Goal: Task Accomplishment & Management: Manage account settings

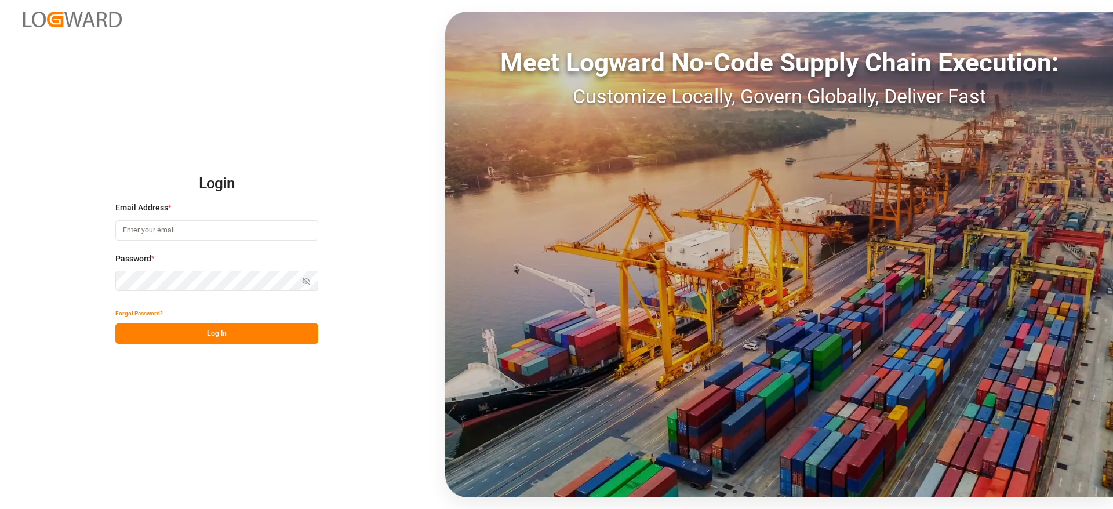
click at [197, 223] on input at bounding box center [216, 230] width 203 height 20
type input "[PERSON_NAME][DOMAIN_NAME][EMAIL_ADDRESS][DOMAIN_NAME]"
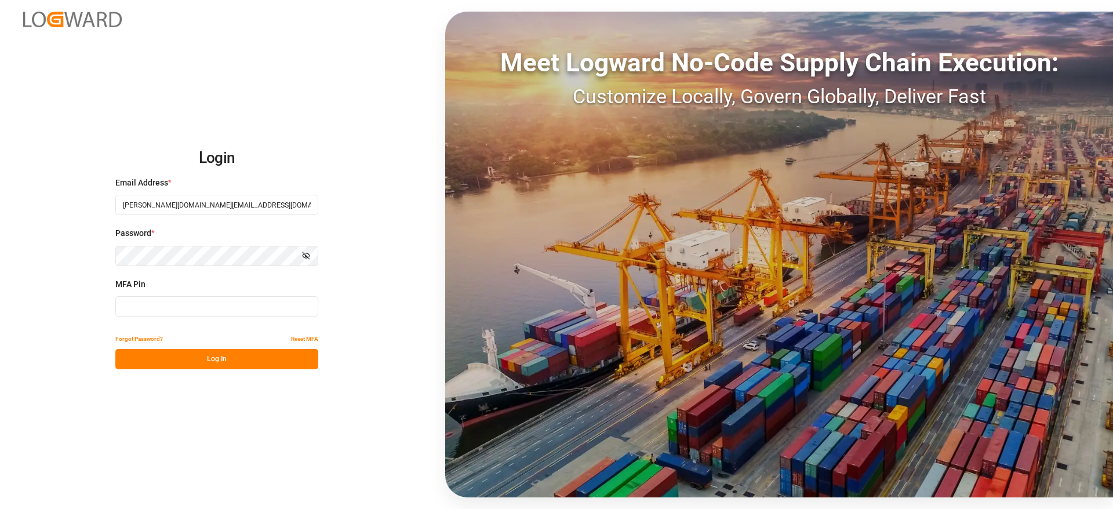
type input "476797"
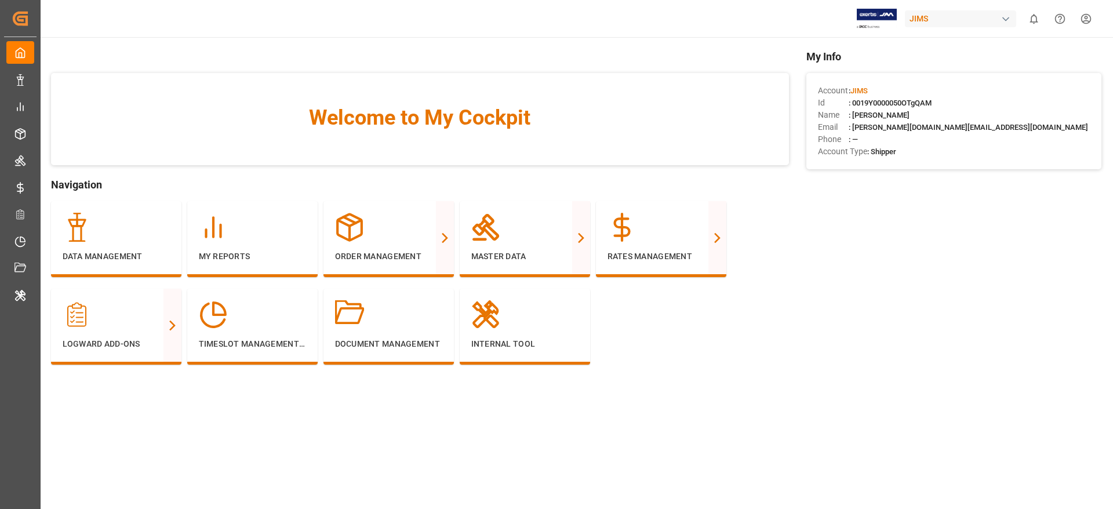
click at [1093, 21] on html "Created by potrace 1.15, written by [PERSON_NAME] [DATE]-[DATE] Created by potr…" at bounding box center [556, 254] width 1113 height 509
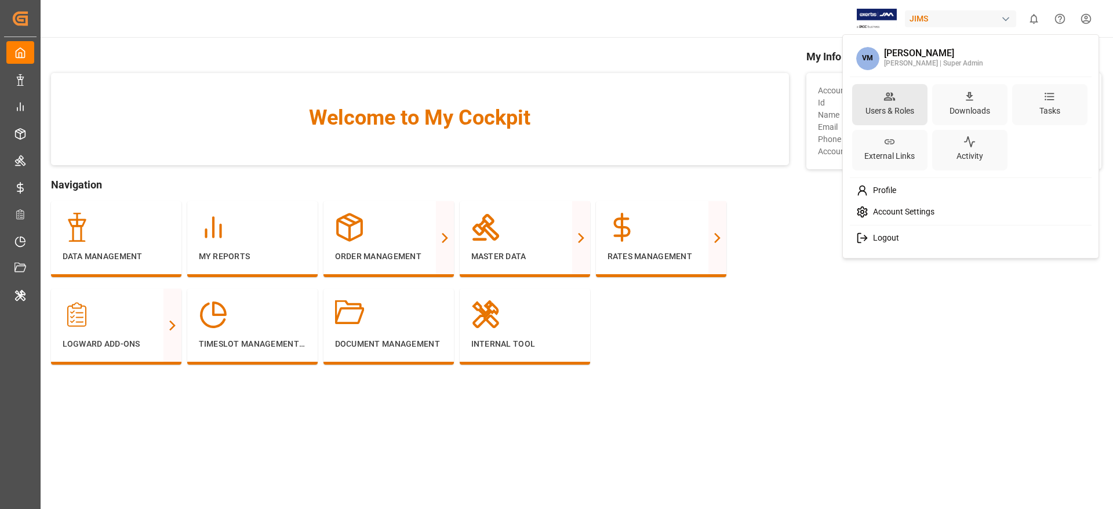
click at [882, 108] on div "Users & Roles" at bounding box center [889, 111] width 53 height 17
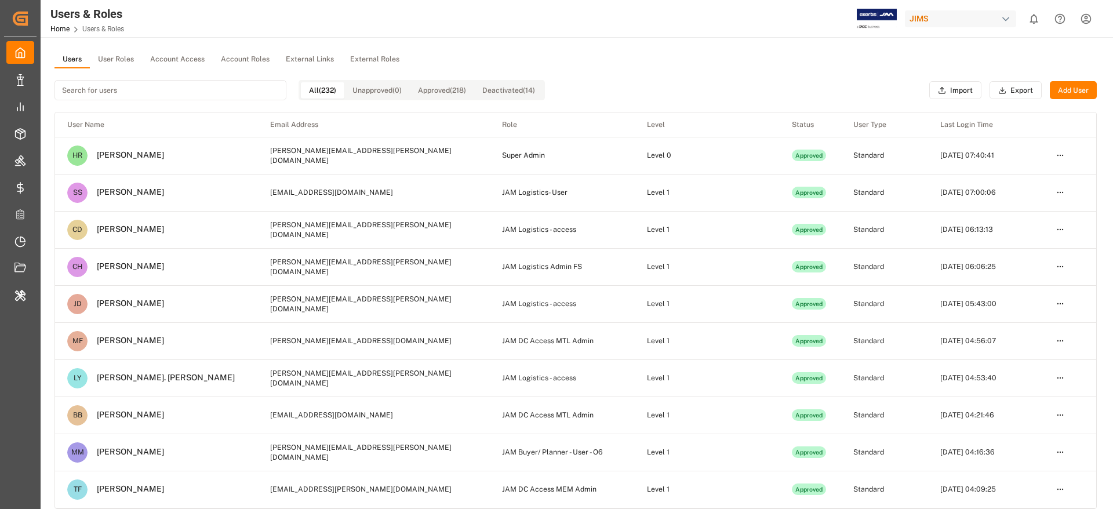
click at [187, 54] on button "Account Access" at bounding box center [177, 59] width 71 height 17
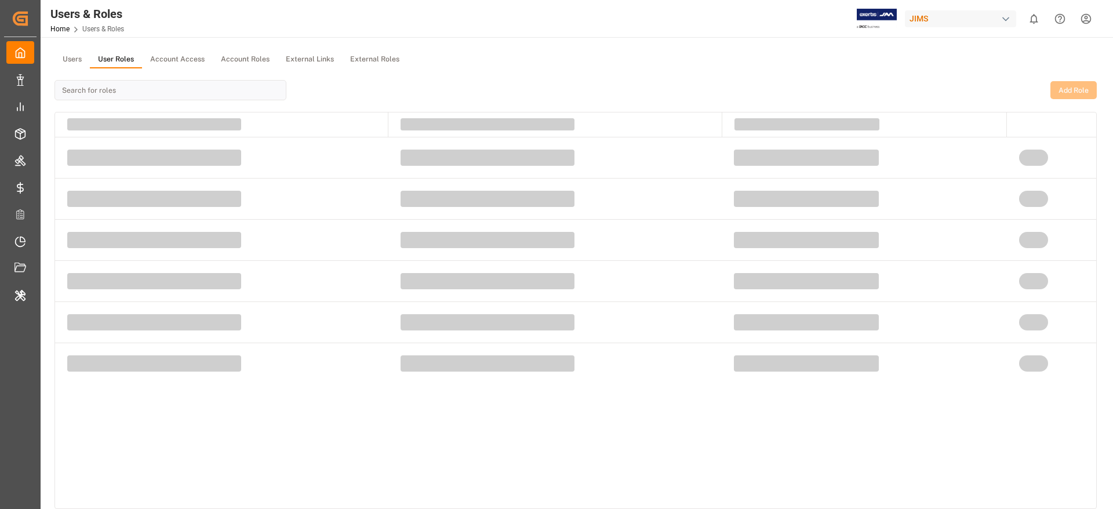
click at [112, 62] on button "User Roles" at bounding box center [116, 59] width 52 height 17
click at [274, 57] on button "Account Roles" at bounding box center [245, 59] width 65 height 17
click at [133, 60] on button "User Roles" at bounding box center [116, 59] width 52 height 17
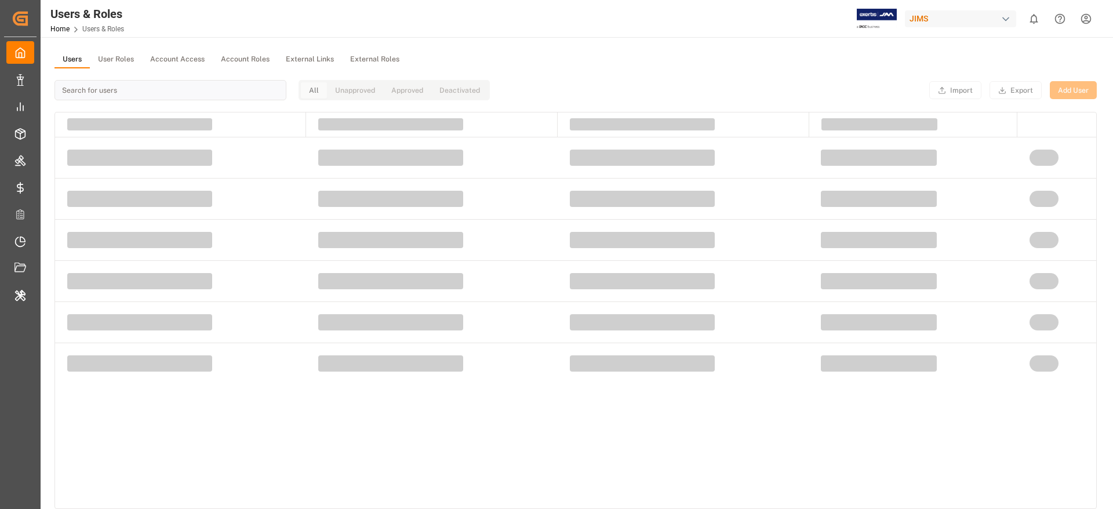
click at [75, 63] on button "Users" at bounding box center [71, 59] width 35 height 17
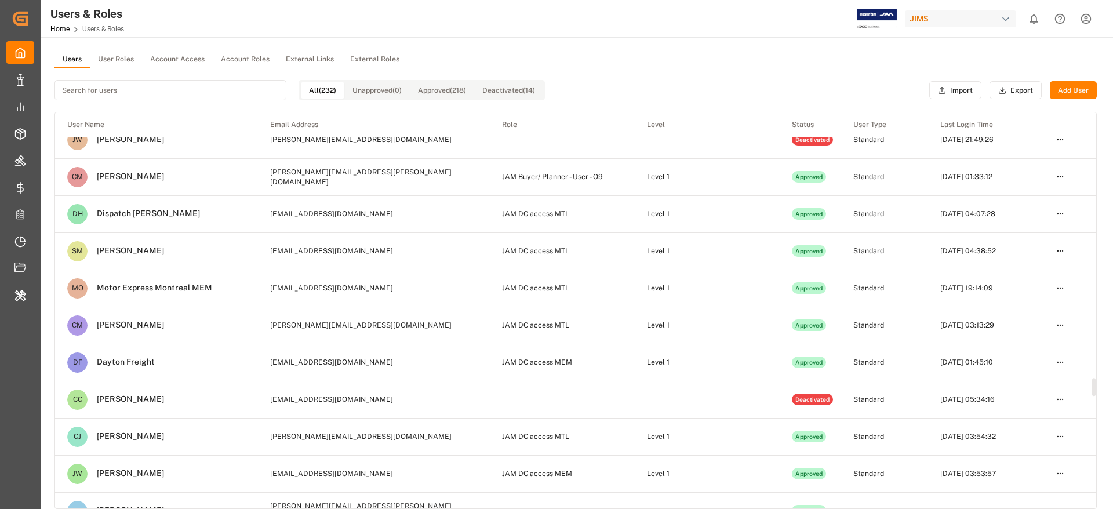
scroll to position [5822, 0]
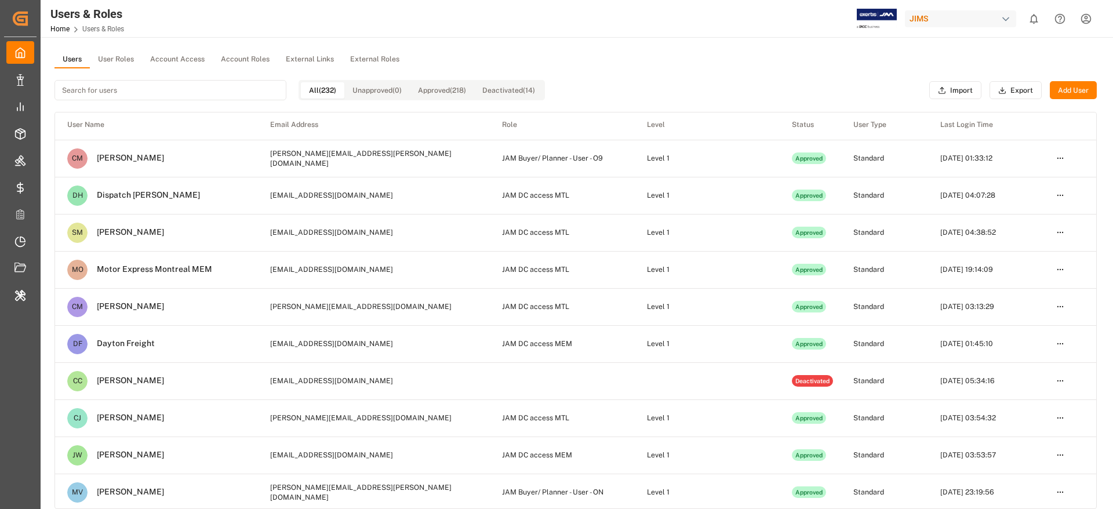
click at [125, 61] on button "User Roles" at bounding box center [116, 59] width 52 height 17
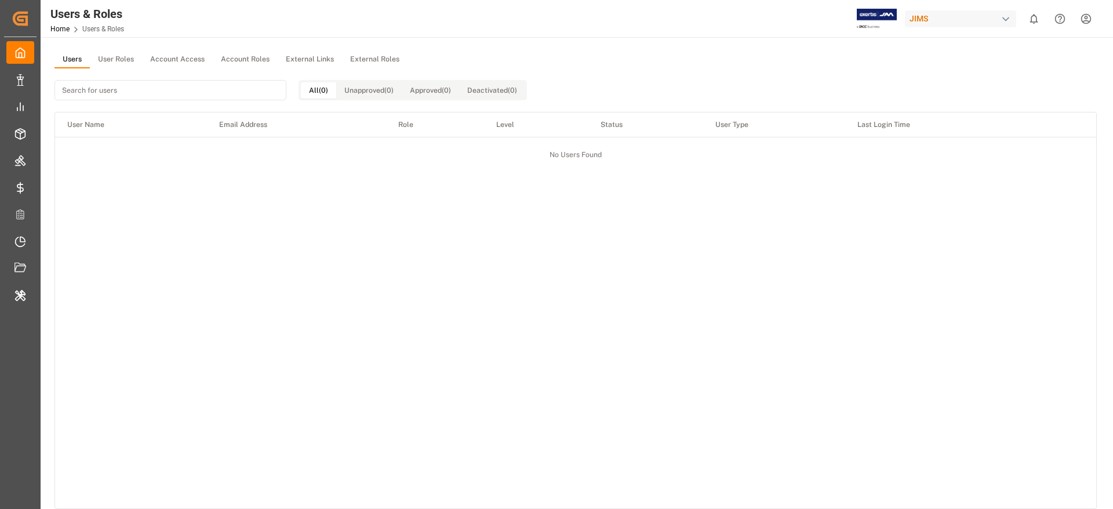
click at [77, 62] on button "Users" at bounding box center [71, 59] width 35 height 17
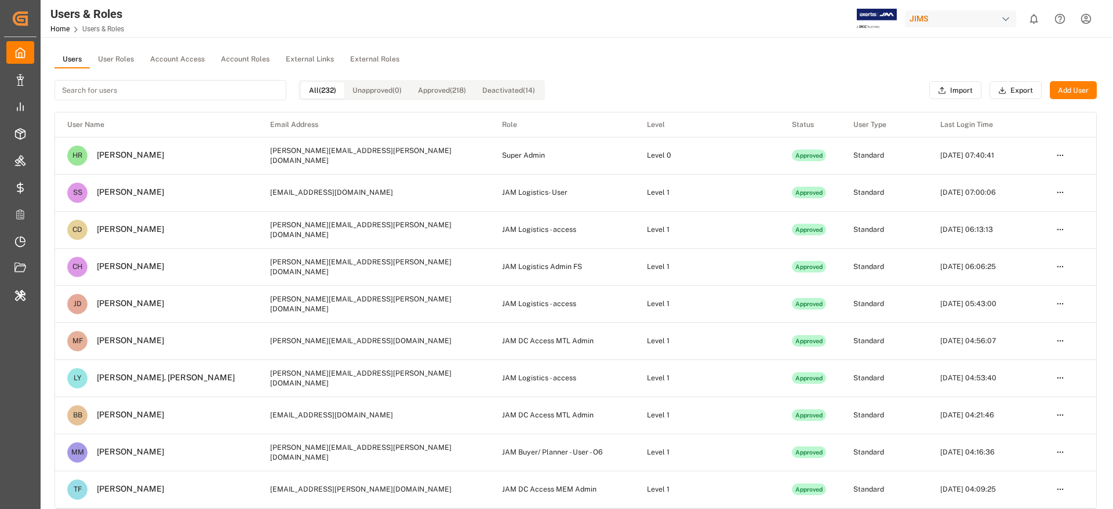
click at [1085, 89] on button "Add User" at bounding box center [1073, 90] width 47 height 19
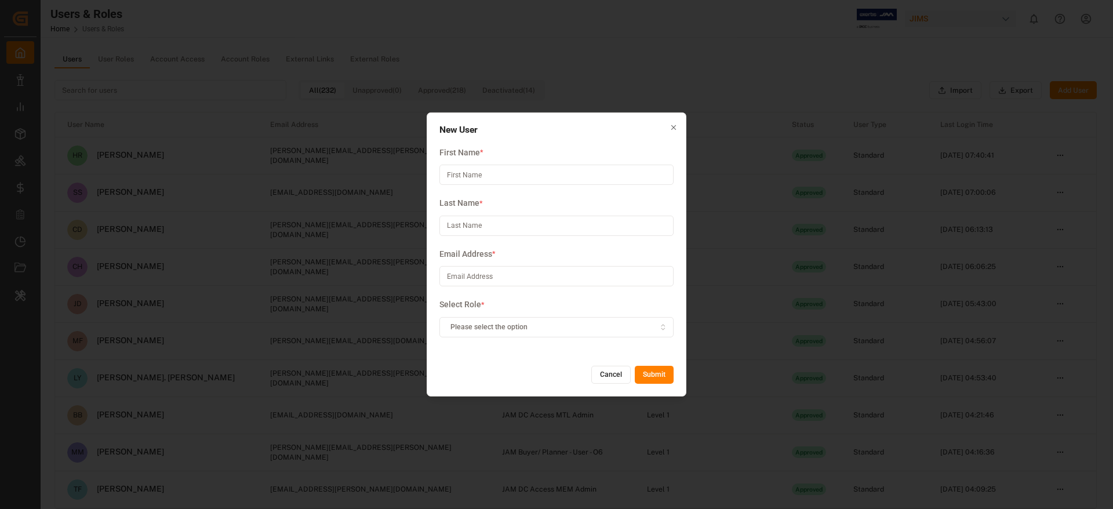
click at [606, 372] on button "Cancel" at bounding box center [610, 375] width 39 height 19
